Goal: Find specific page/section: Find specific page/section

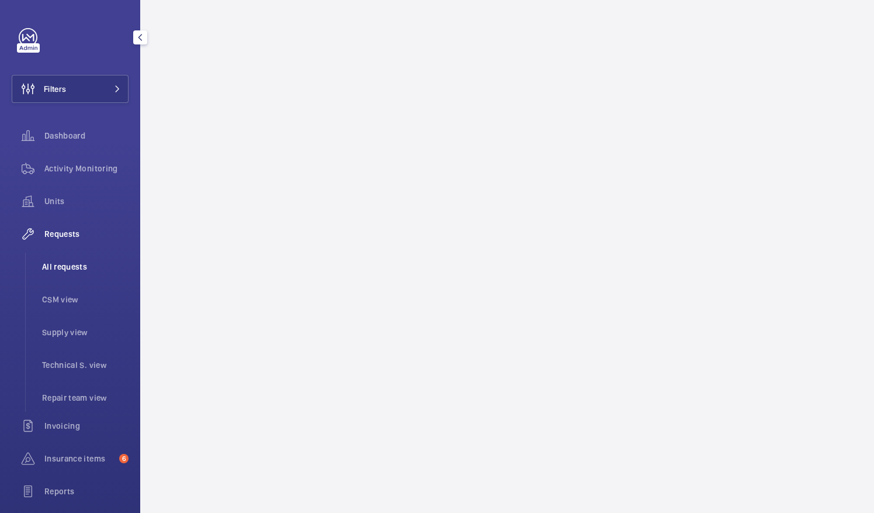
click at [74, 267] on span "All requests" at bounding box center [85, 267] width 87 height 12
click at [78, 267] on span "All requests" at bounding box center [85, 267] width 87 height 12
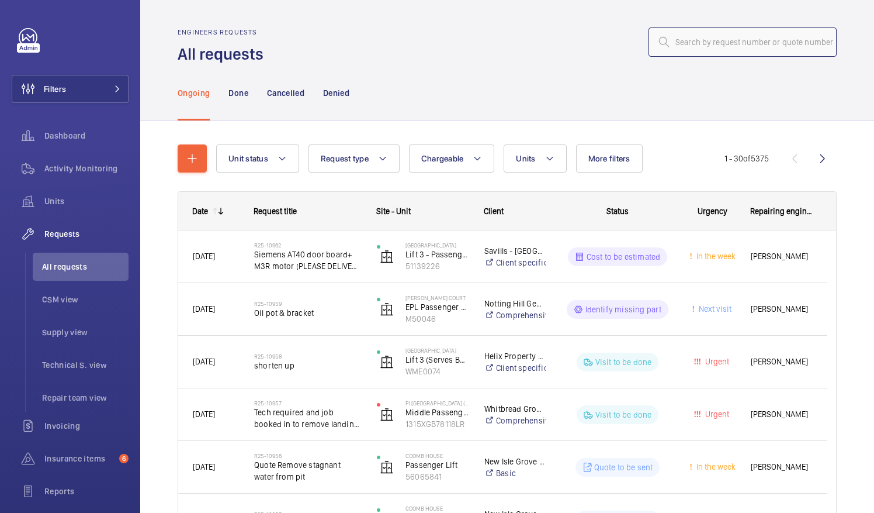
click at [674, 42] on input "text" at bounding box center [743, 41] width 188 height 29
paste input "R25-10803"
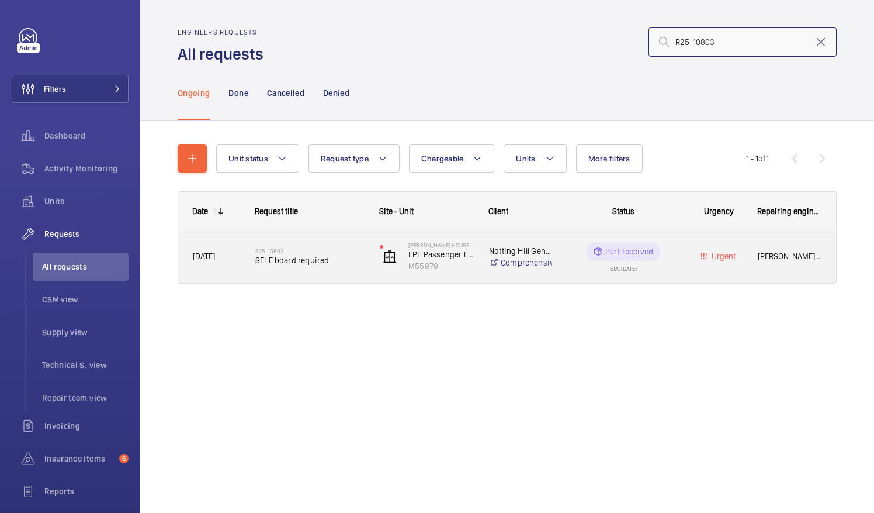
type input "R25-10803"
click at [314, 261] on span "SELE board required" at bounding box center [309, 260] width 109 height 12
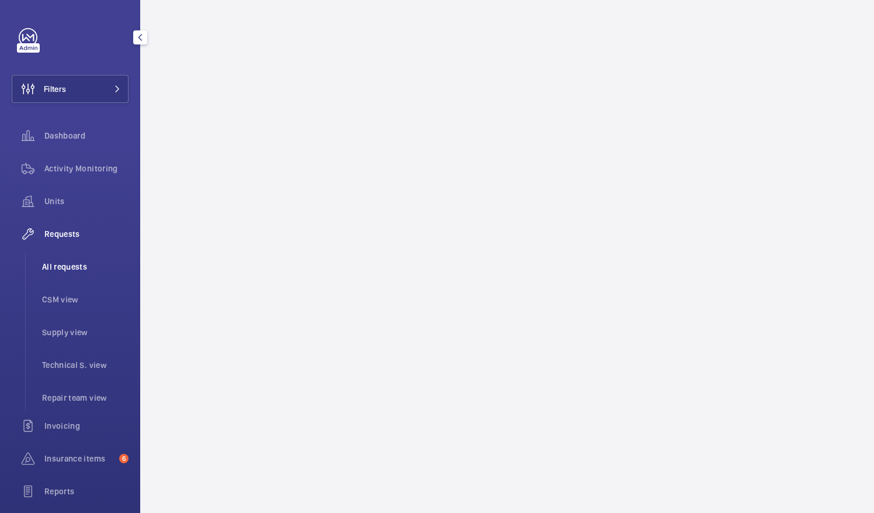
click at [70, 262] on span "All requests" at bounding box center [85, 267] width 87 height 12
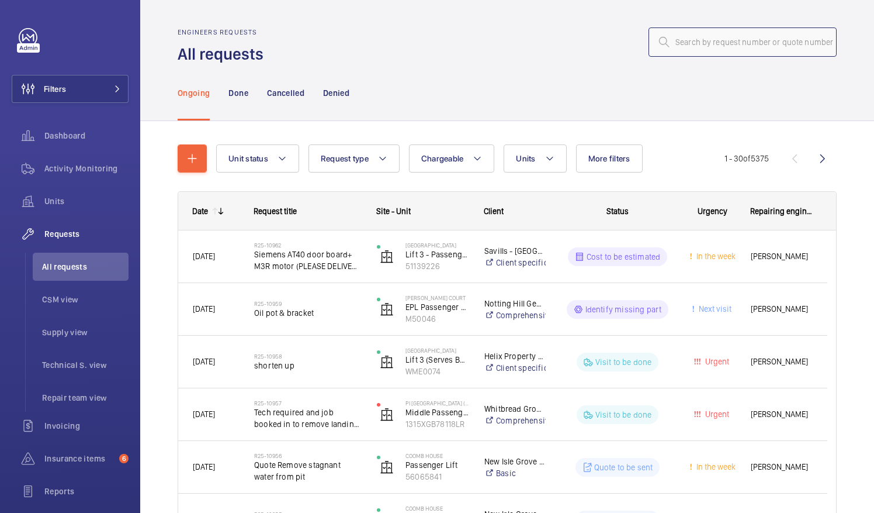
click at [667, 39] on input "text" at bounding box center [743, 41] width 188 height 29
paste input "R25-10803"
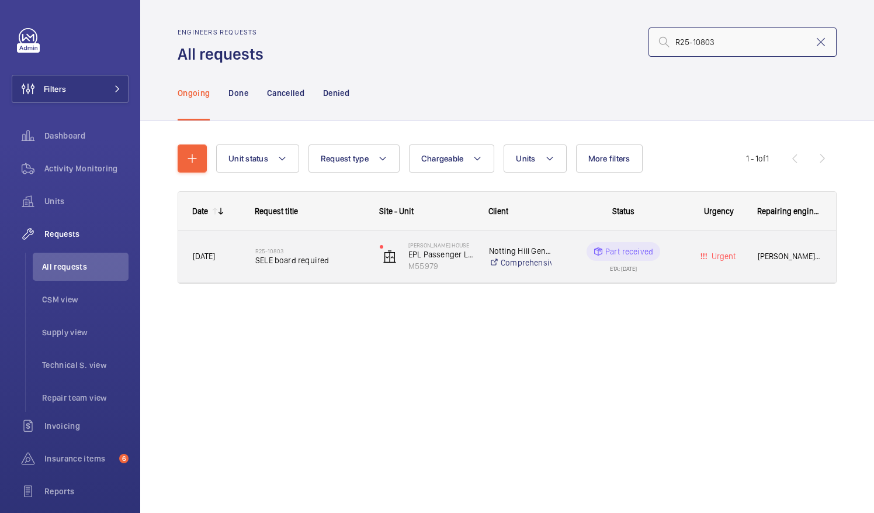
type input "R25-10803"
click at [329, 251] on h2 "R25-10803" at bounding box center [309, 250] width 109 height 7
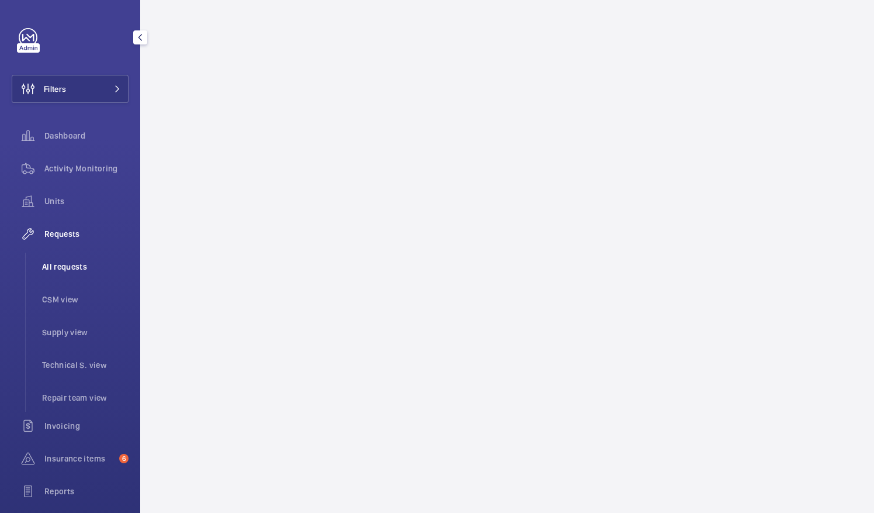
click at [72, 265] on span "All requests" at bounding box center [85, 267] width 87 height 12
